Goal: Check status: Check status

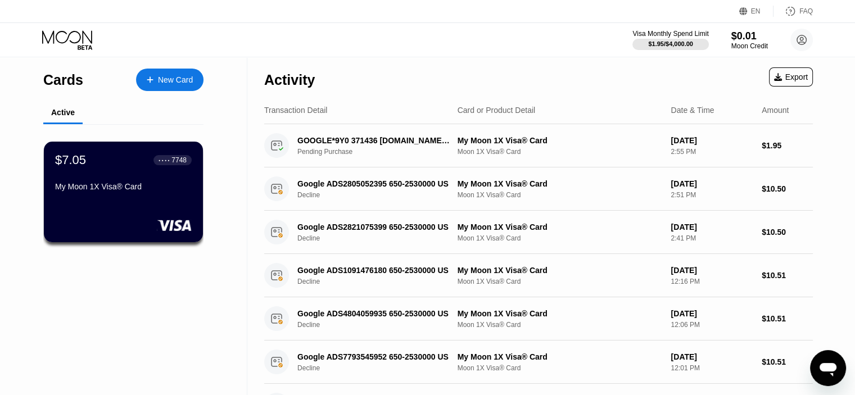
drag, startPoint x: 488, startPoint y: 54, endPoint x: 440, endPoint y: 35, distance: 51.3
click at [486, 54] on div "Visa Monthly Spend Limit $1.95 / $4,000.00 $0.01 Moon Credit duduchaca@gmail.co…" at bounding box center [427, 40] width 855 height 34
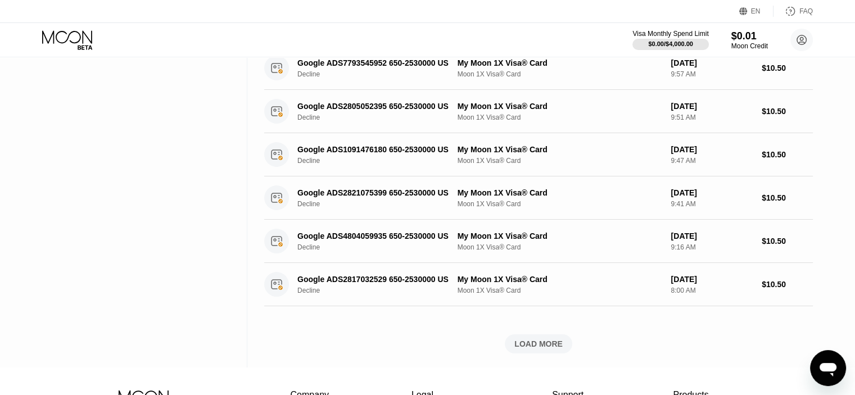
scroll to position [450, 0]
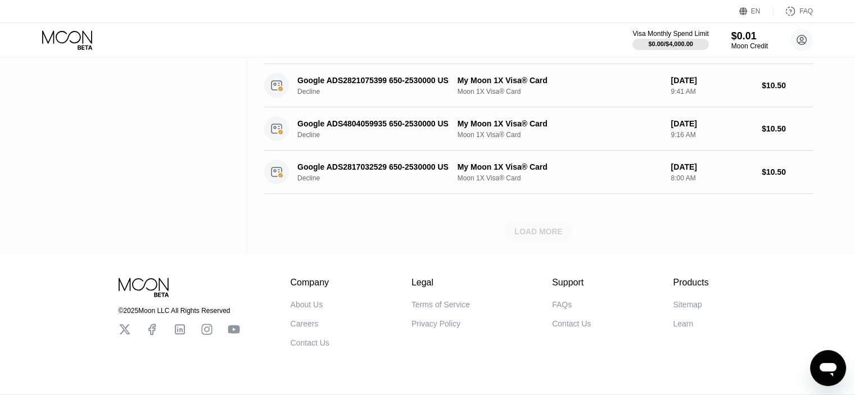
click at [512, 232] on div "LOAD MORE" at bounding box center [538, 231] width 67 height 19
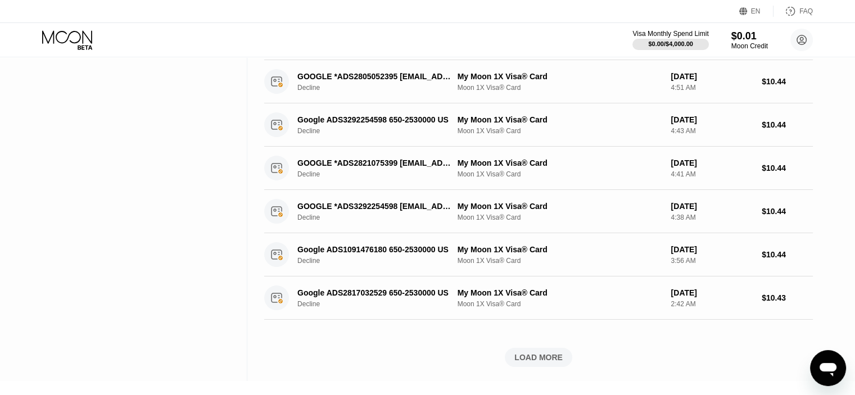
scroll to position [956, 0]
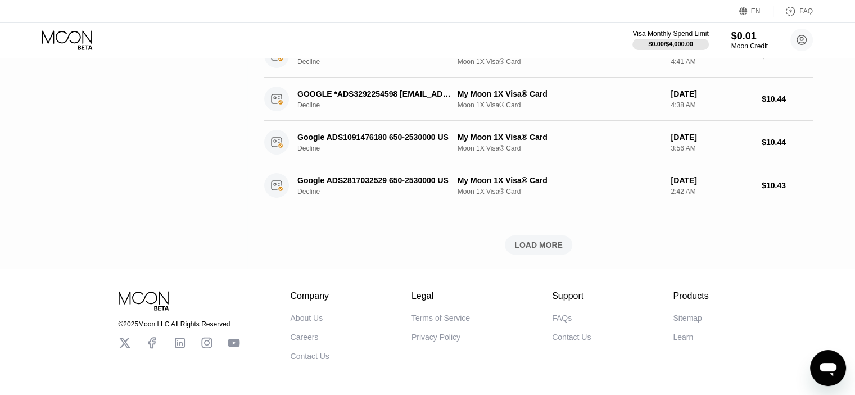
click at [541, 244] on div "LOAD MORE" at bounding box center [539, 245] width 48 height 10
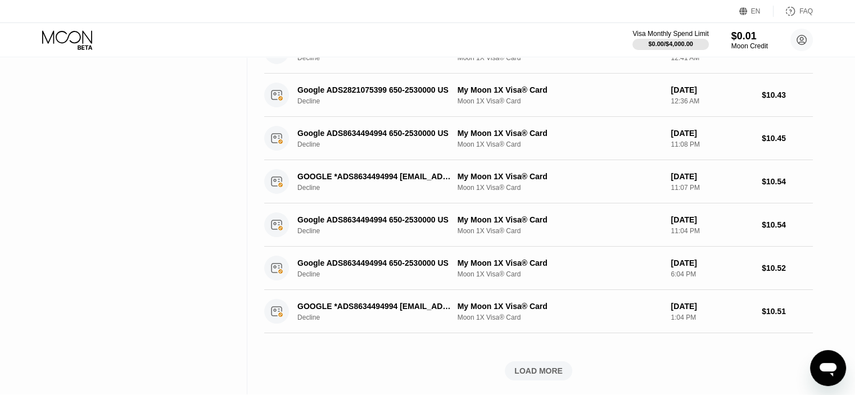
scroll to position [1517, 0]
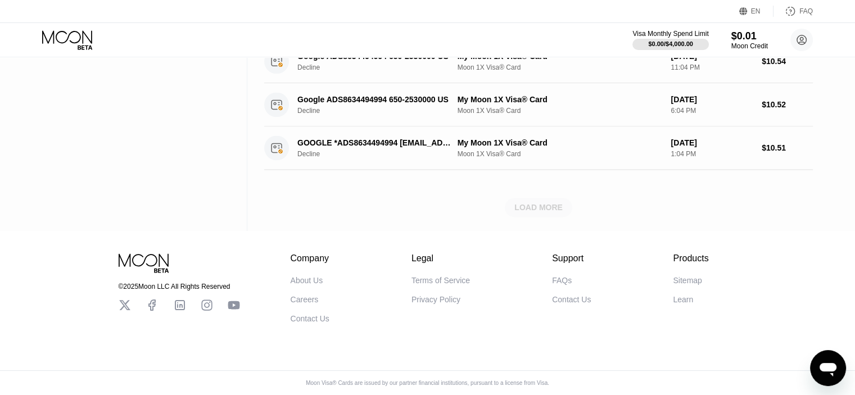
click at [543, 204] on div "LOAD MORE" at bounding box center [539, 207] width 48 height 10
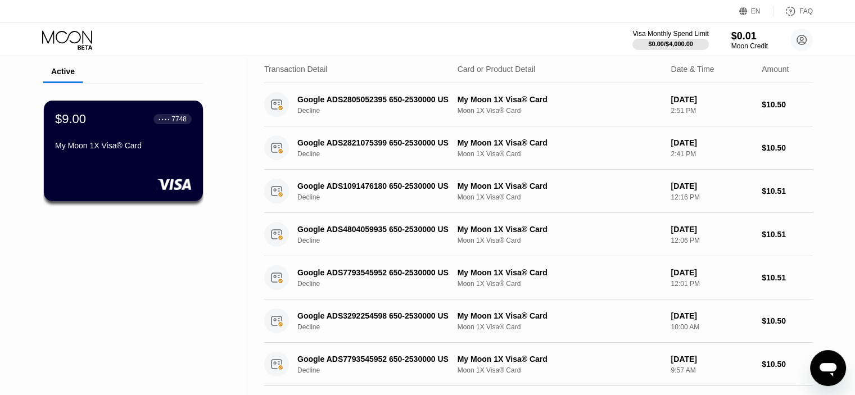
scroll to position [0, 0]
